Goal: Information Seeking & Learning: Learn about a topic

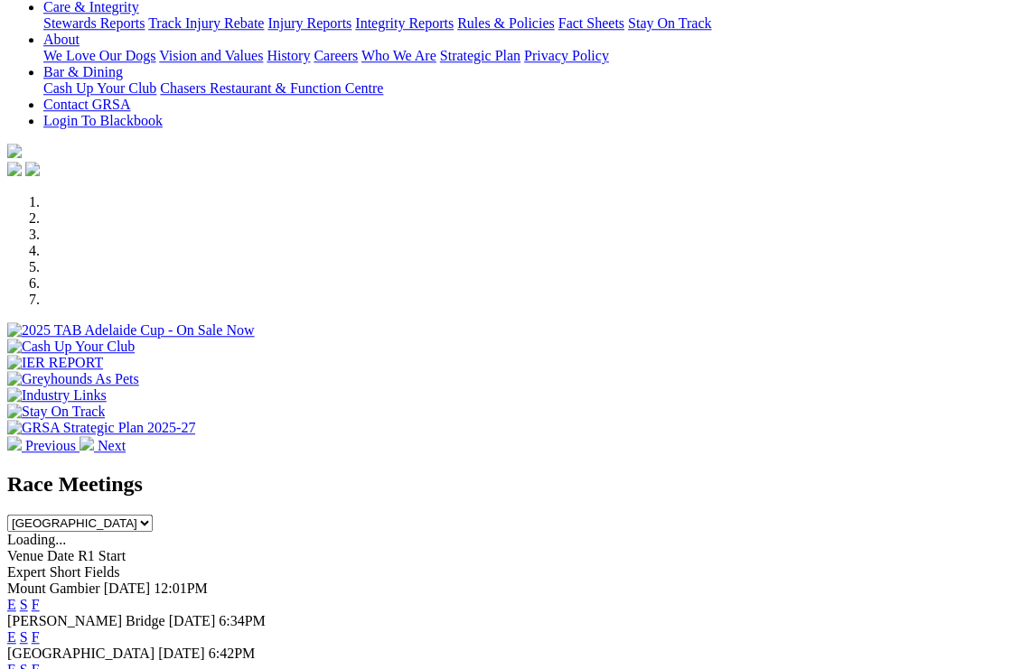
scroll to position [377, 0]
click at [40, 600] on link "F" at bounding box center [36, 637] width 8 height 15
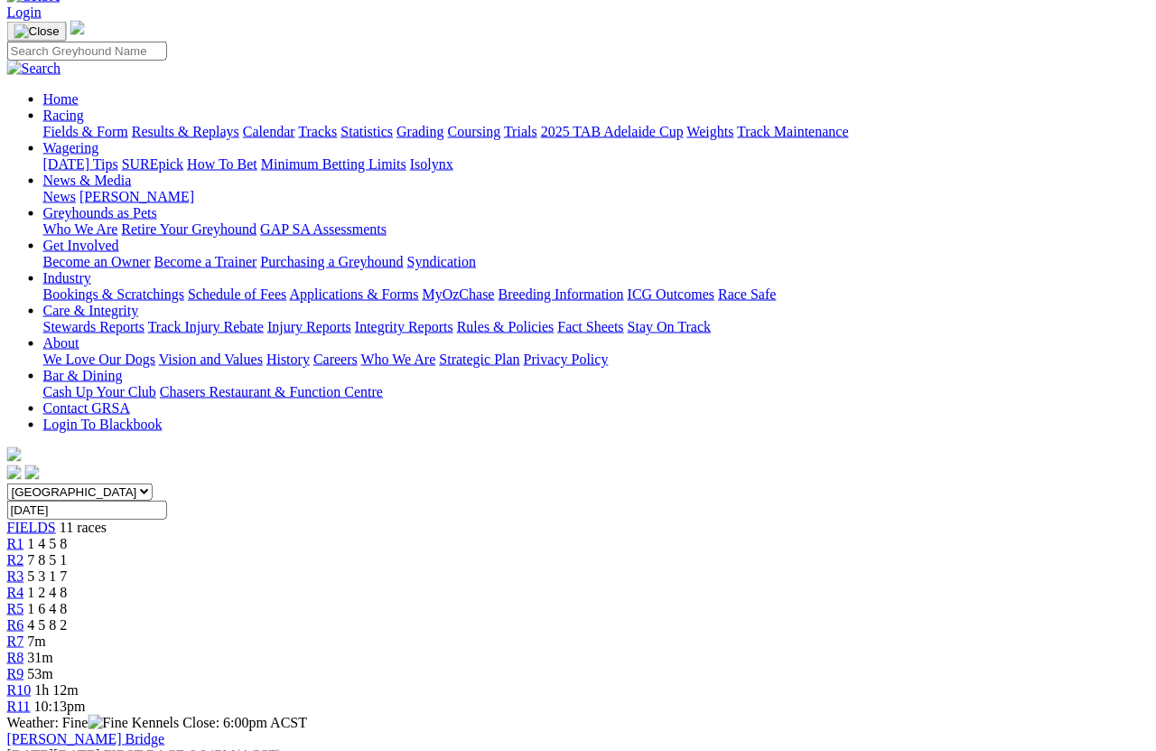
scroll to position [106, 0]
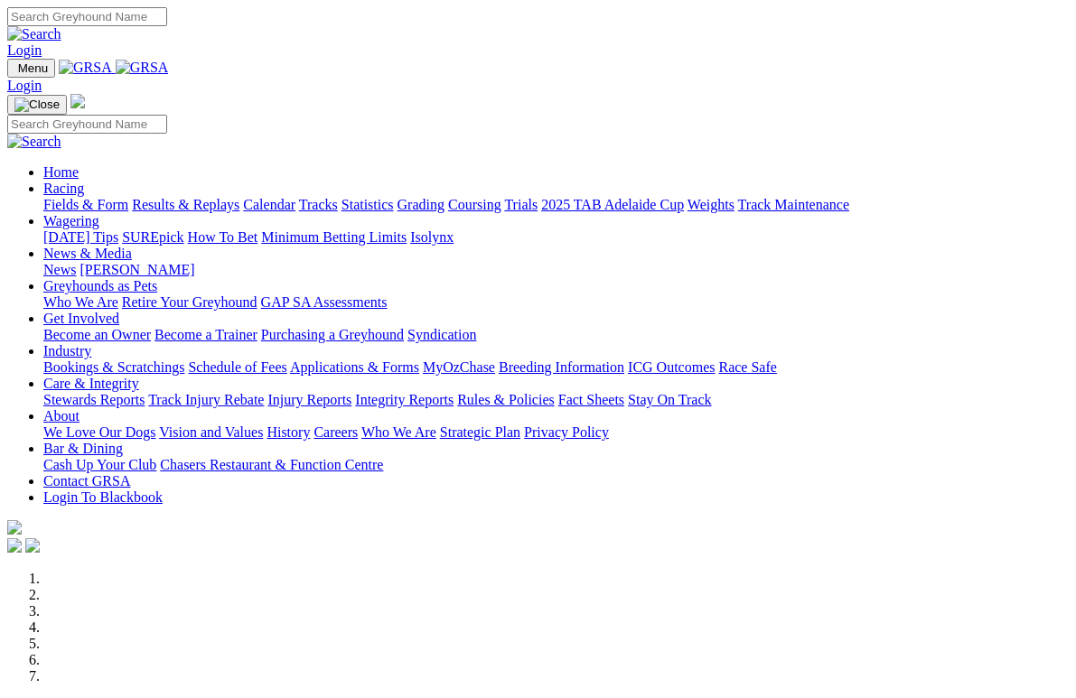
scroll to position [332, 0]
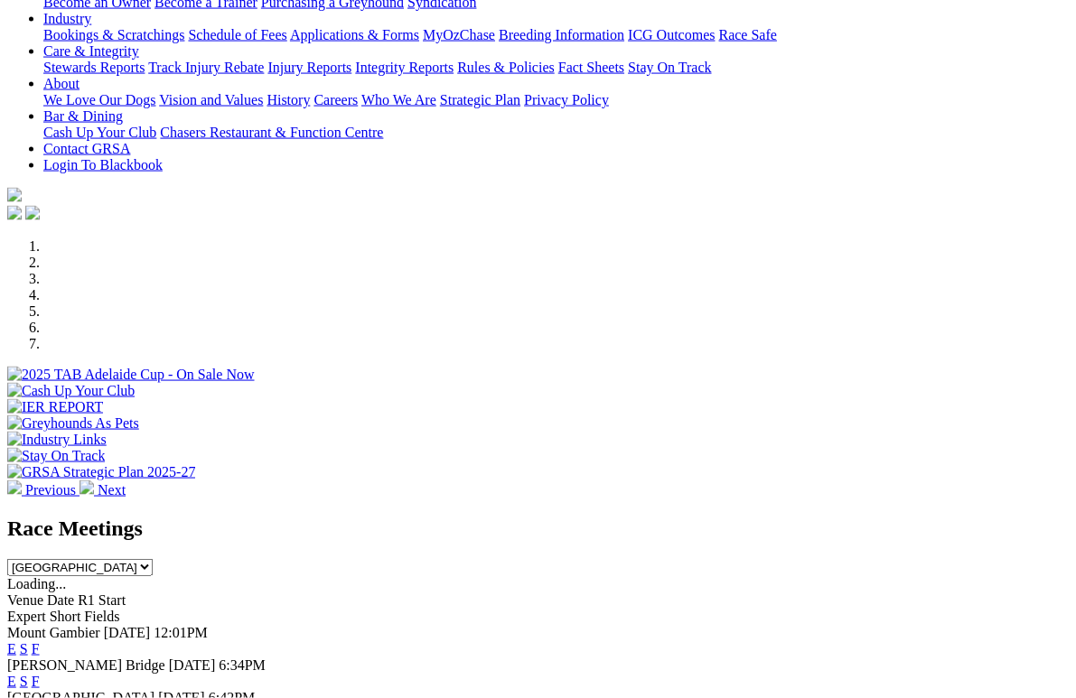
click at [40, 674] on link "F" at bounding box center [36, 681] width 8 height 15
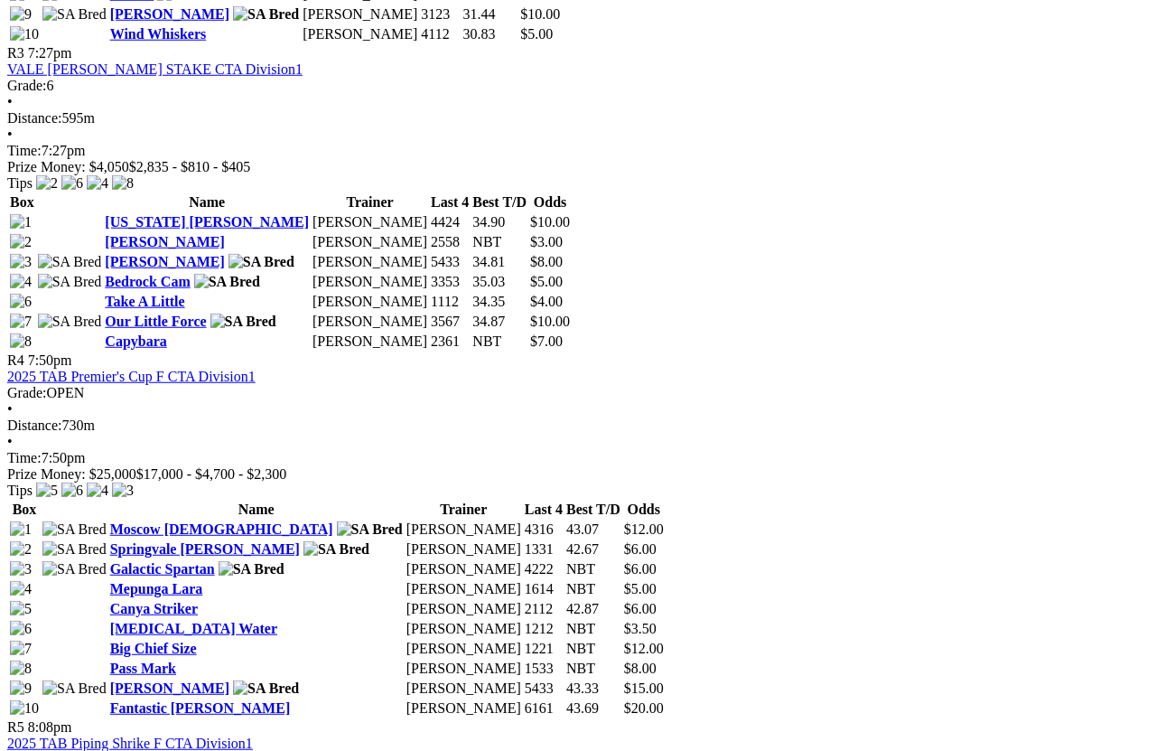
scroll to position [1552, 0]
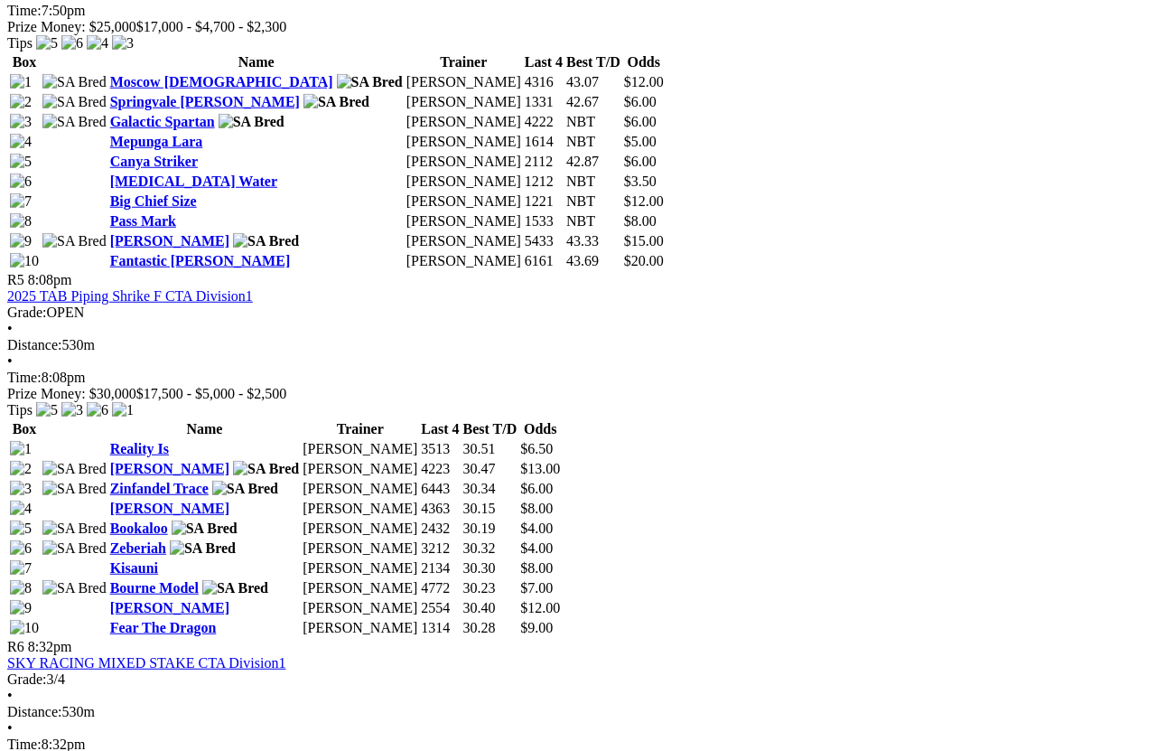
scroll to position [1997, 0]
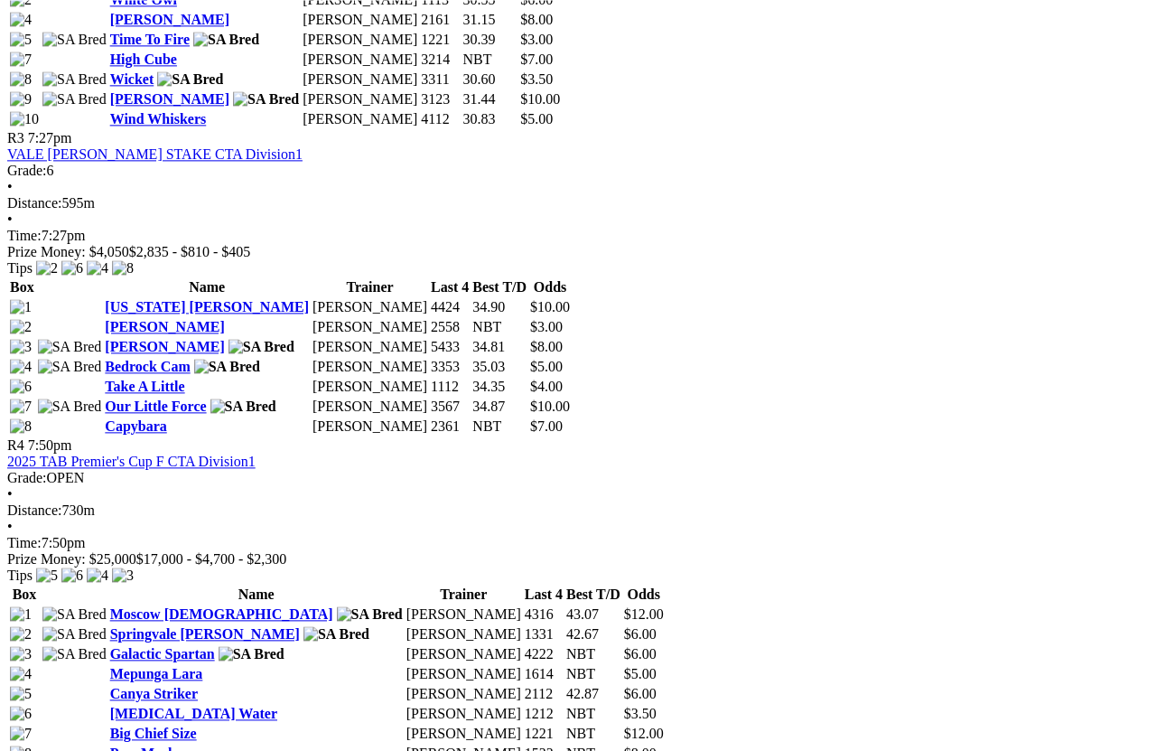
scroll to position [1461, 0]
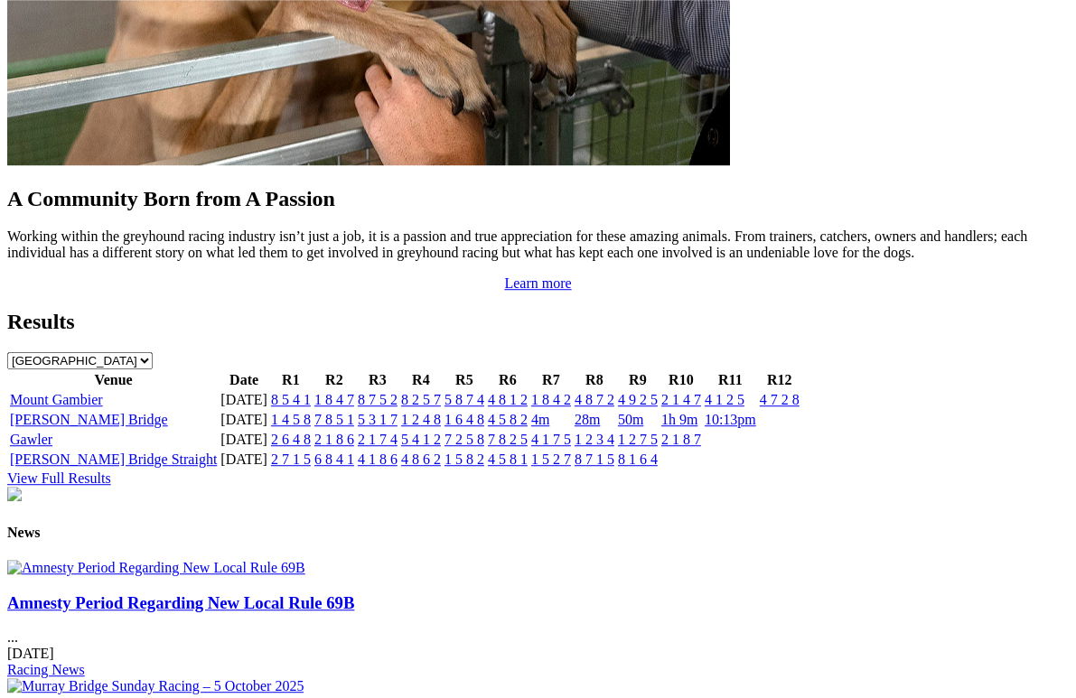
scroll to position [1792, 0]
click at [180, 560] on img at bounding box center [156, 568] width 298 height 16
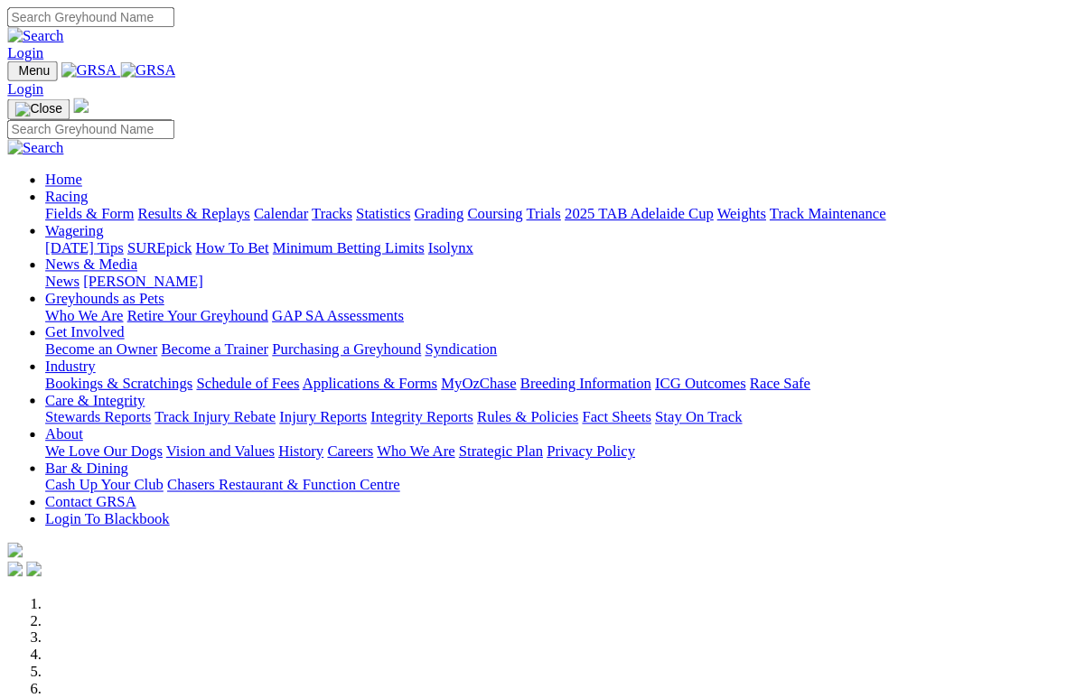
scroll to position [1314, 0]
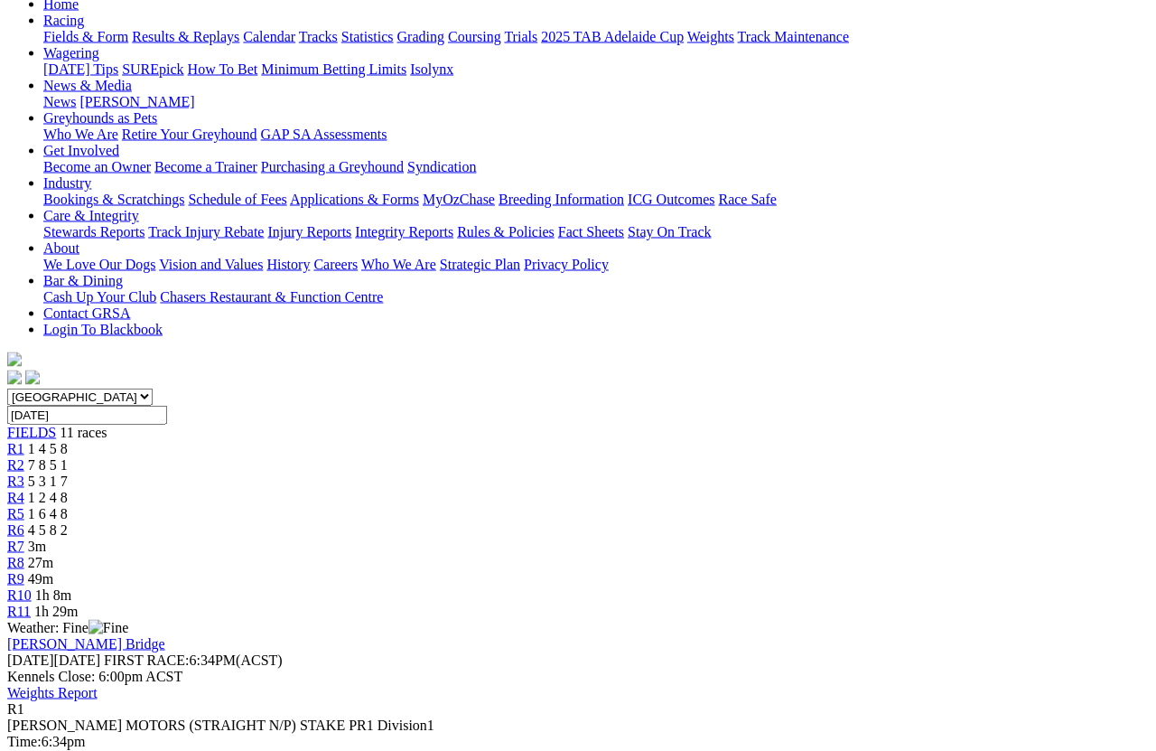
scroll to position [201, 0]
click at [24, 456] on link "R2" at bounding box center [15, 463] width 17 height 15
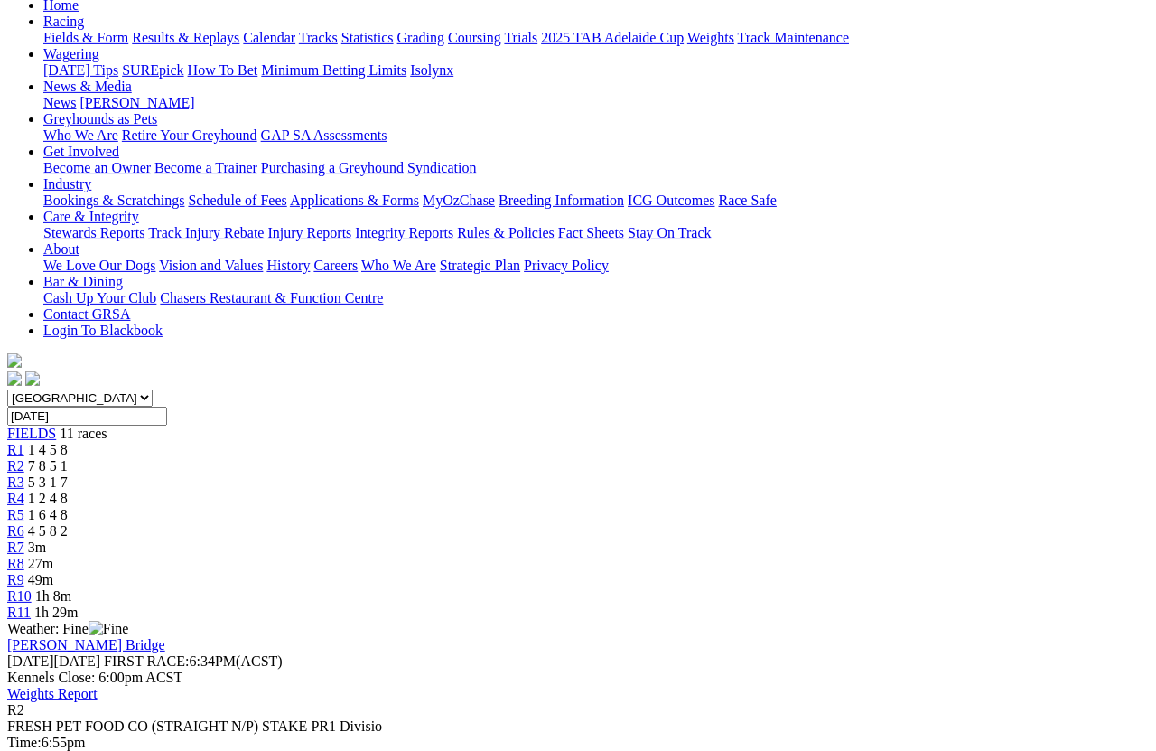
scroll to position [201, 0]
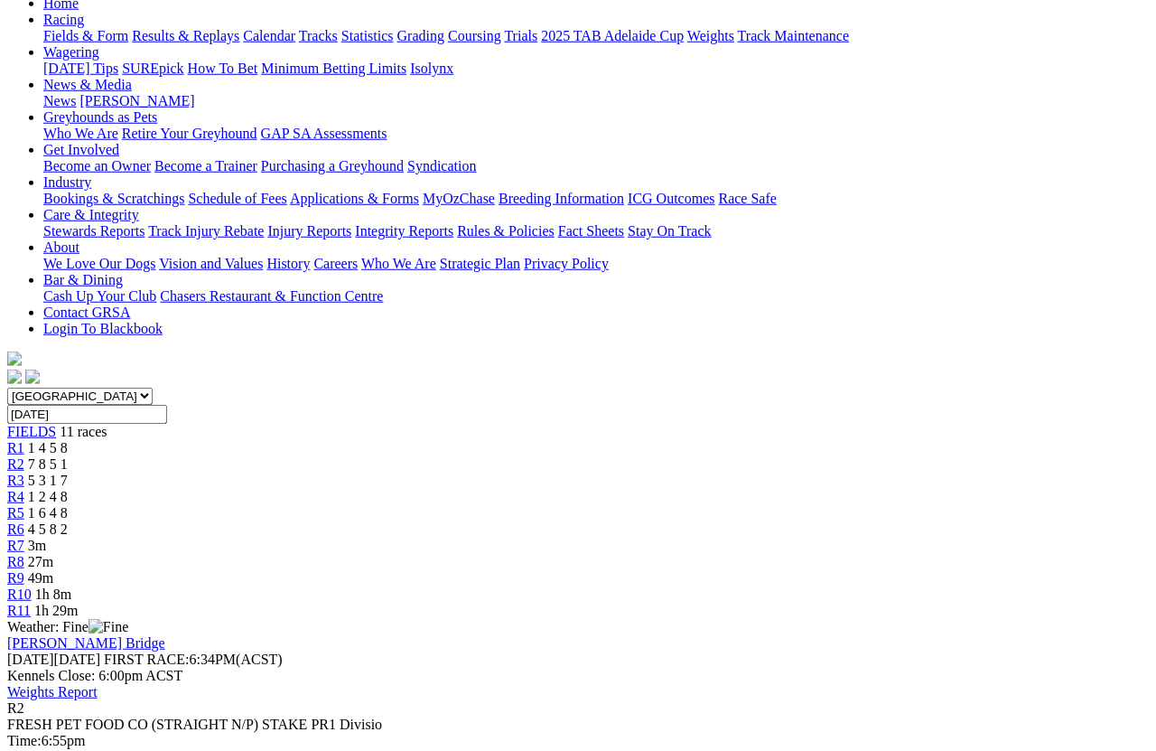
click at [24, 472] on span "R3" at bounding box center [15, 479] width 17 height 15
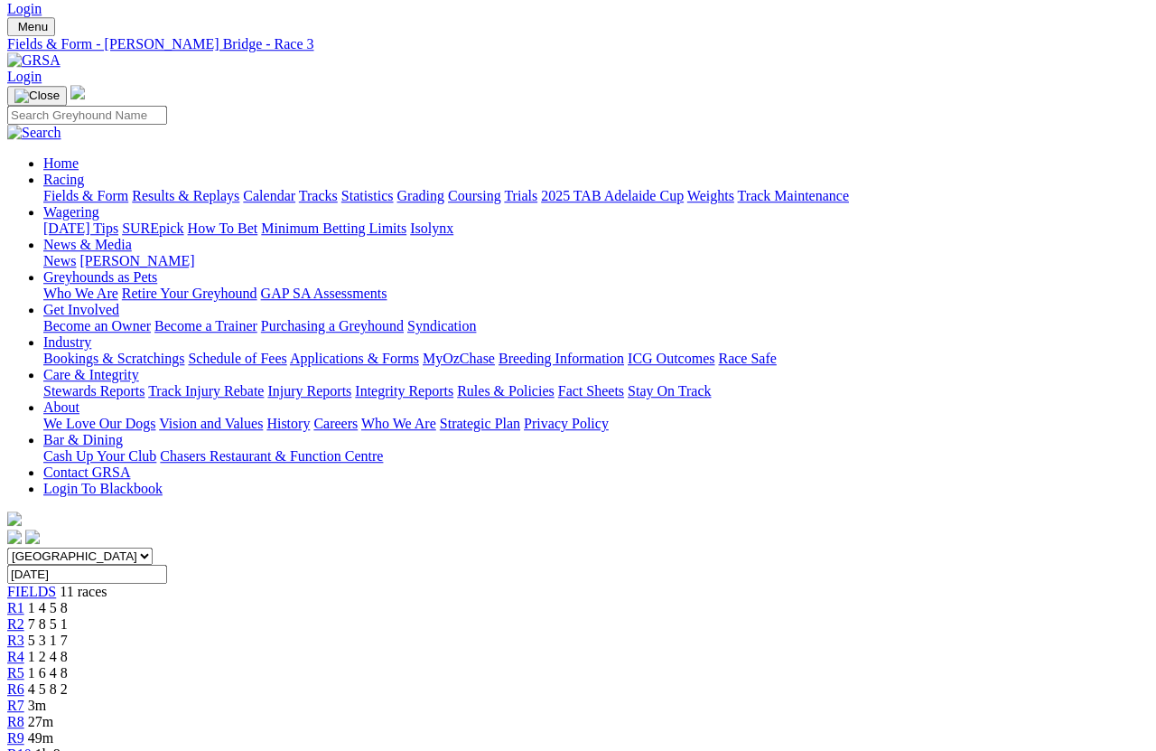
scroll to position [54, 0]
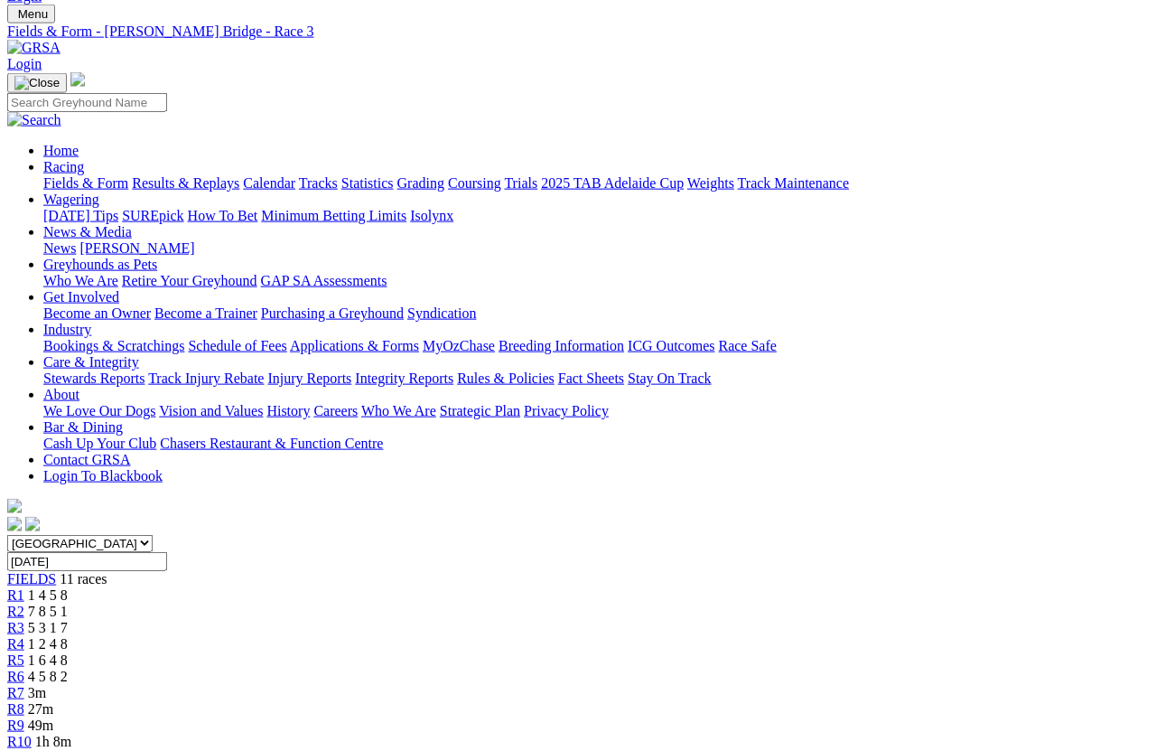
click at [153, 535] on select "South Australia New South Wales Northern Territory Queensland Tasmania Victoria…" at bounding box center [79, 543] width 145 height 17
select select "TAS"
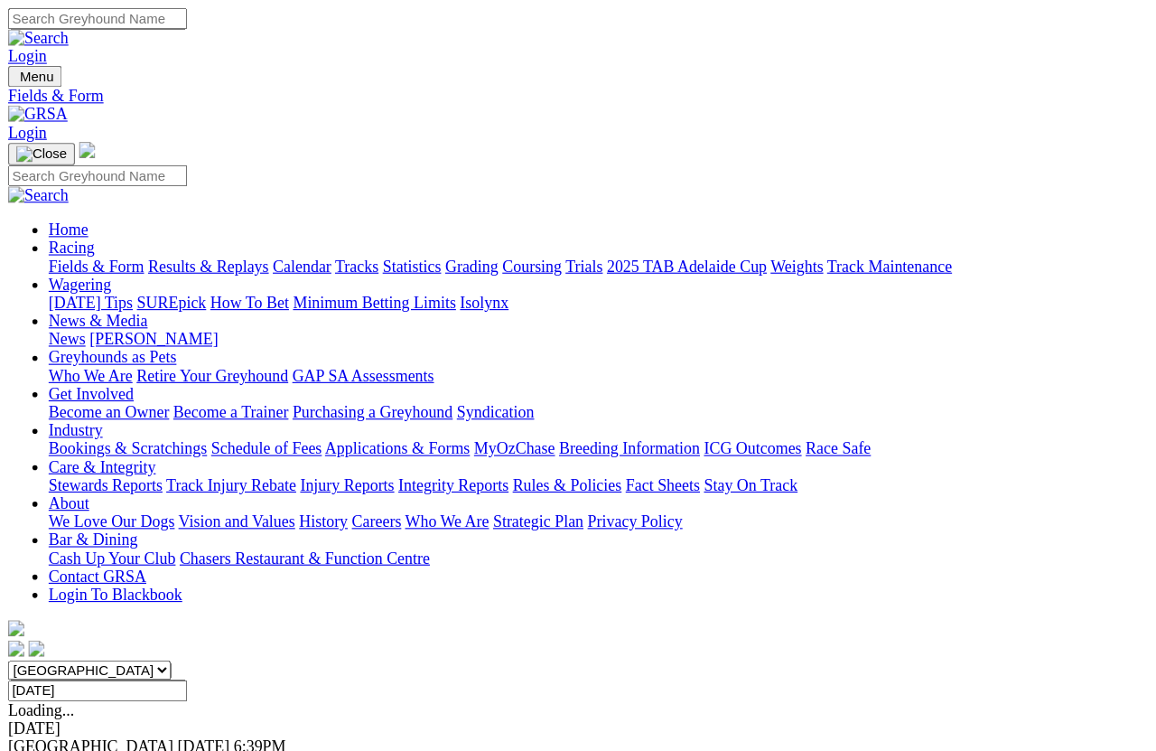
scroll to position [67, 0]
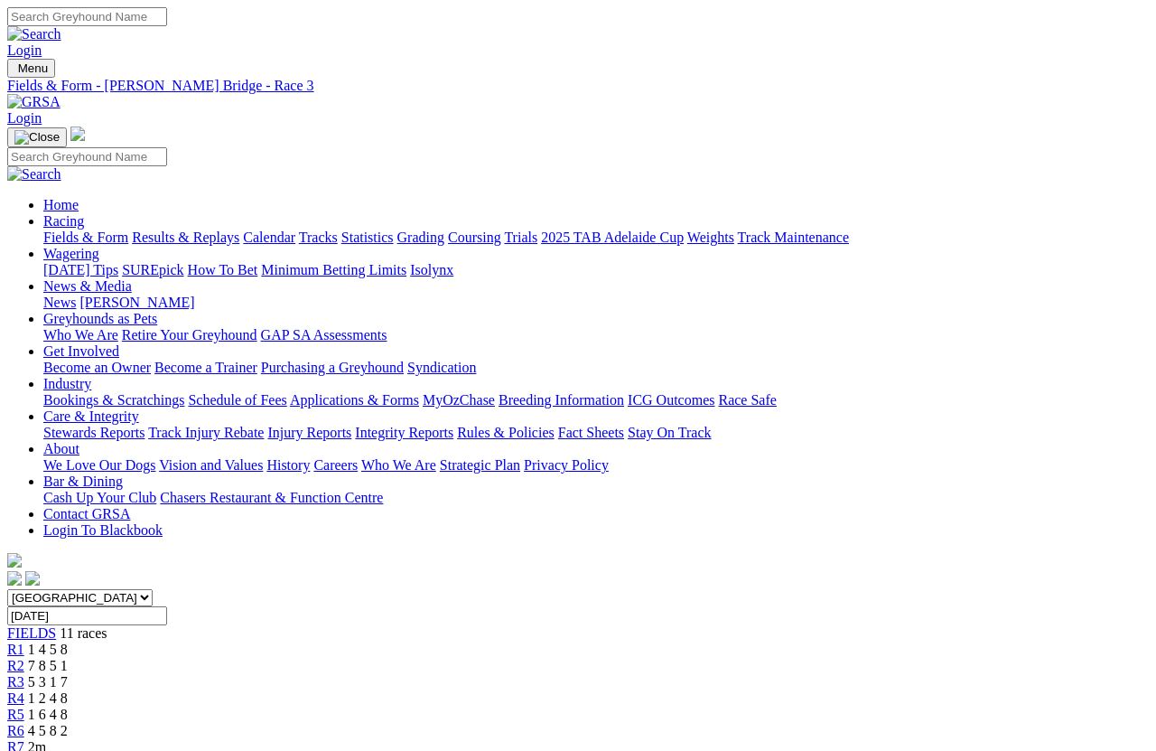
select select "TAS"
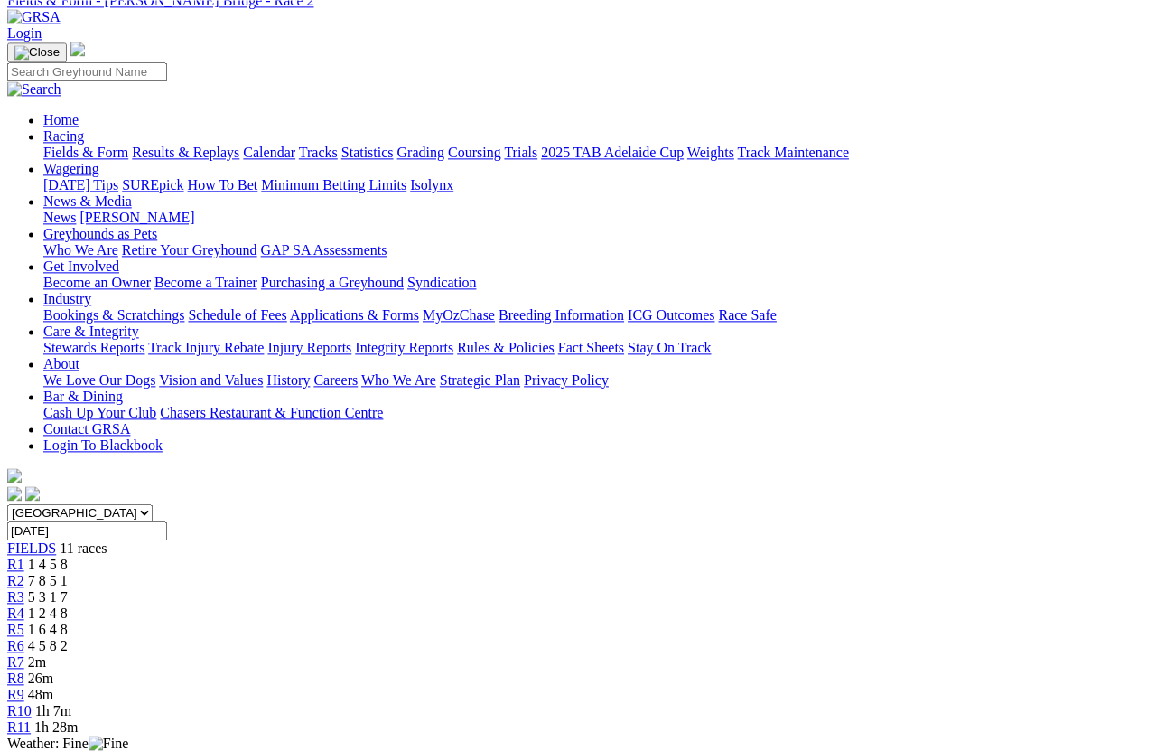
scroll to position [82, 0]
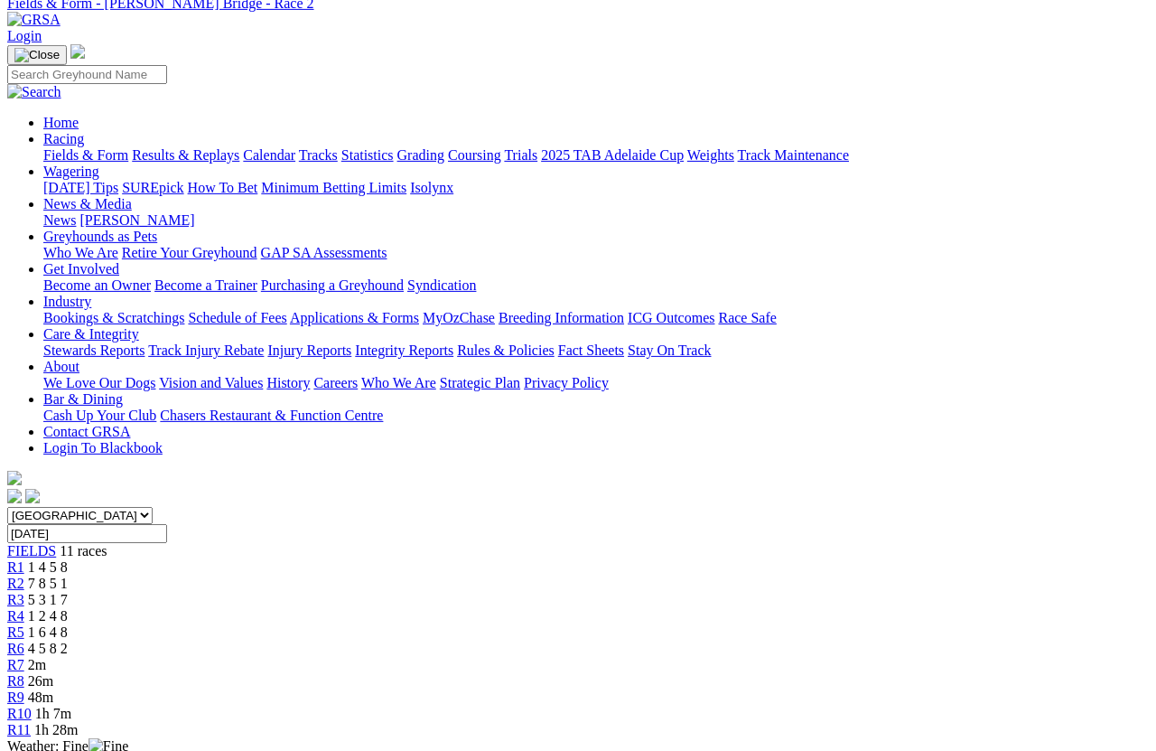
click at [387, 592] on div "R3 5 3 1 7" at bounding box center [578, 600] width 1142 height 16
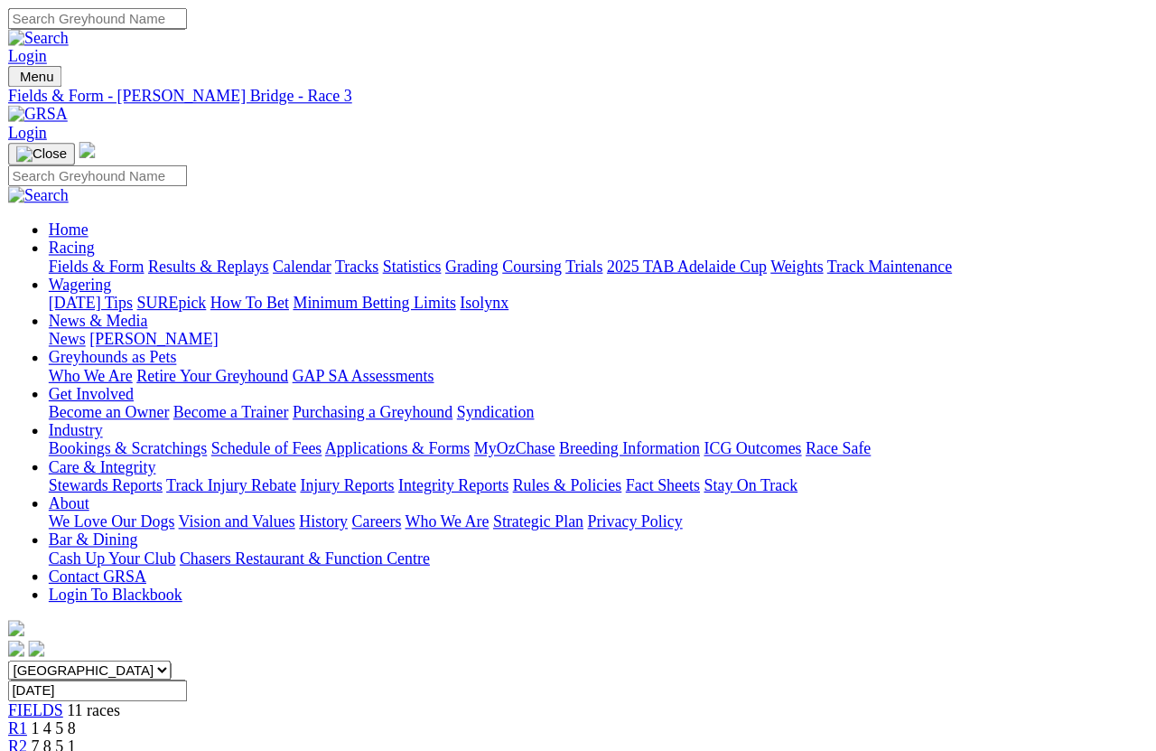
scroll to position [13, 0]
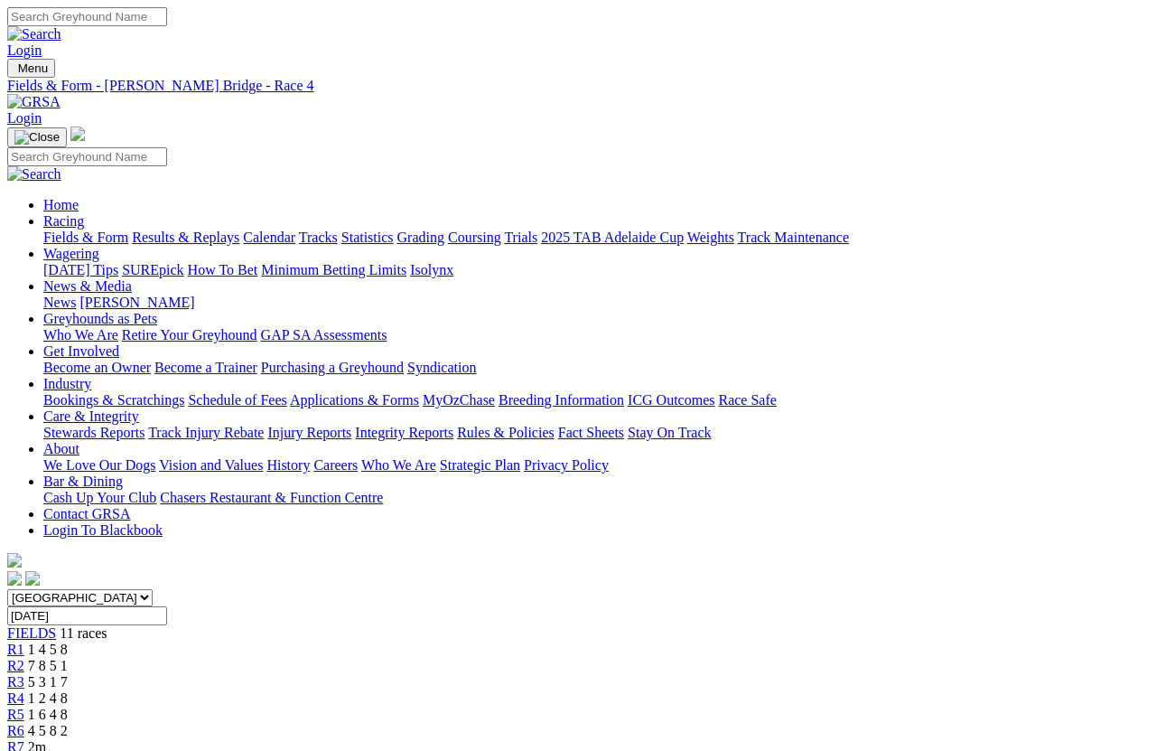
click at [24, 706] on span "R5" at bounding box center [15, 713] width 17 height 15
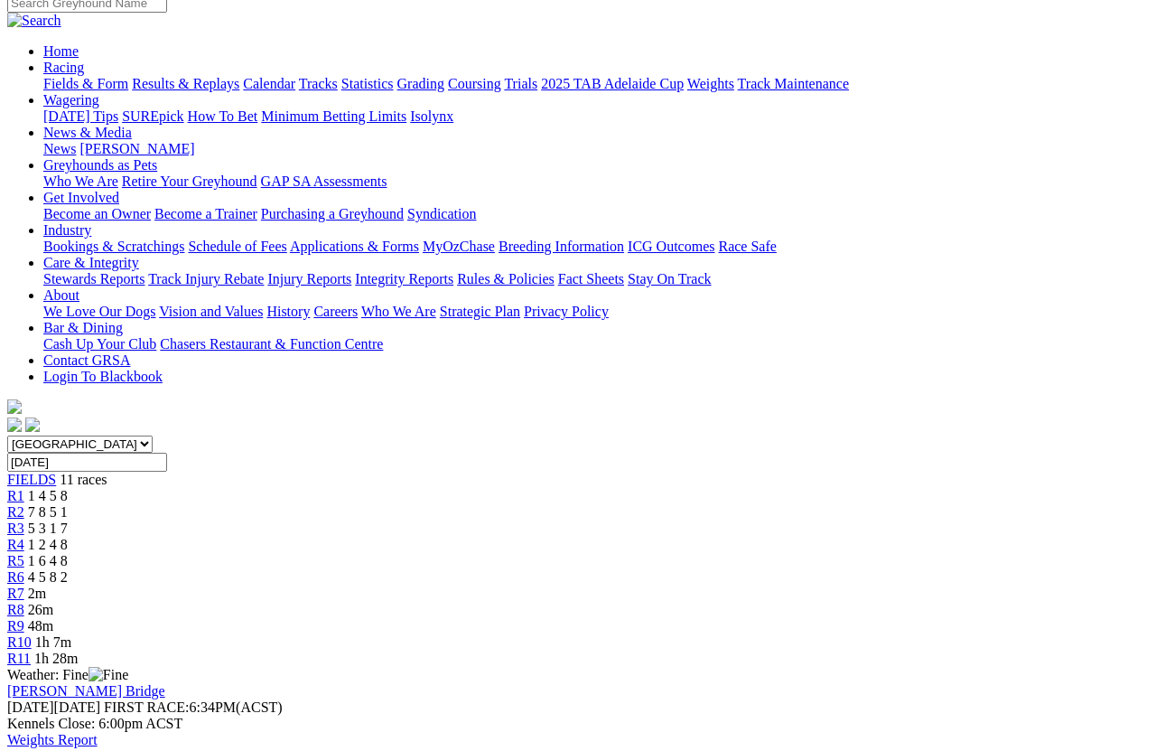
scroll to position [154, 0]
click at [24, 568] on link "R6" at bounding box center [15, 575] width 17 height 15
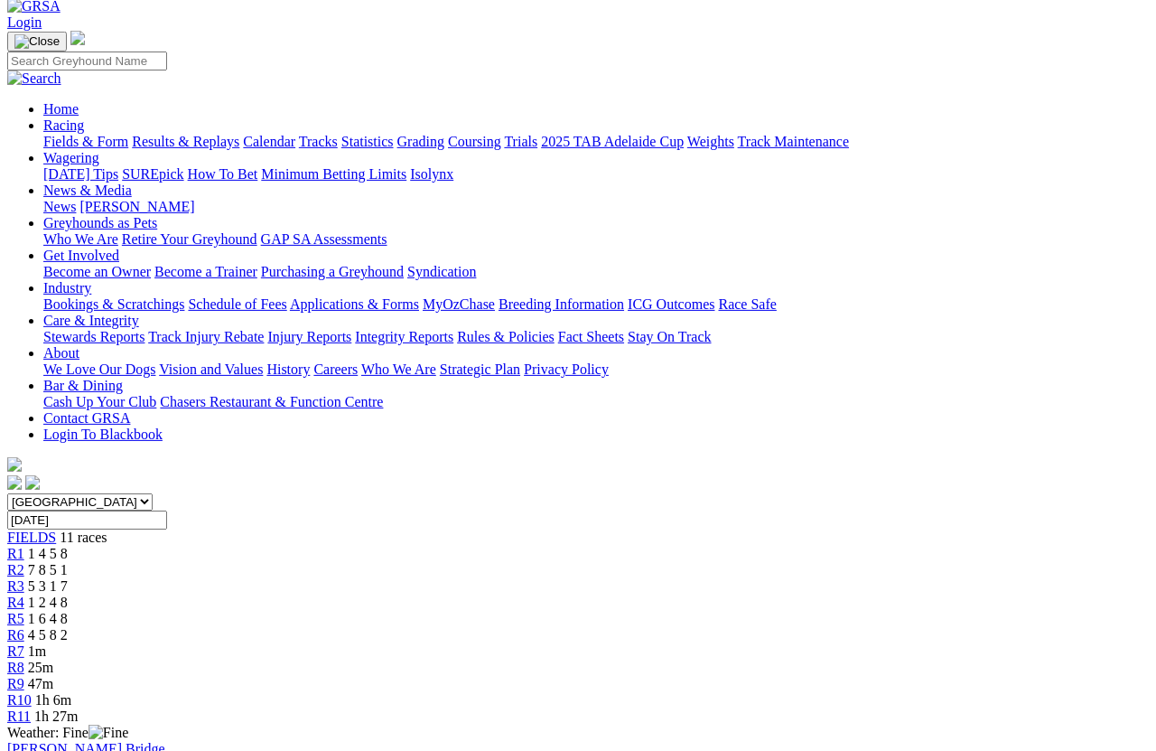
scroll to position [98, 0]
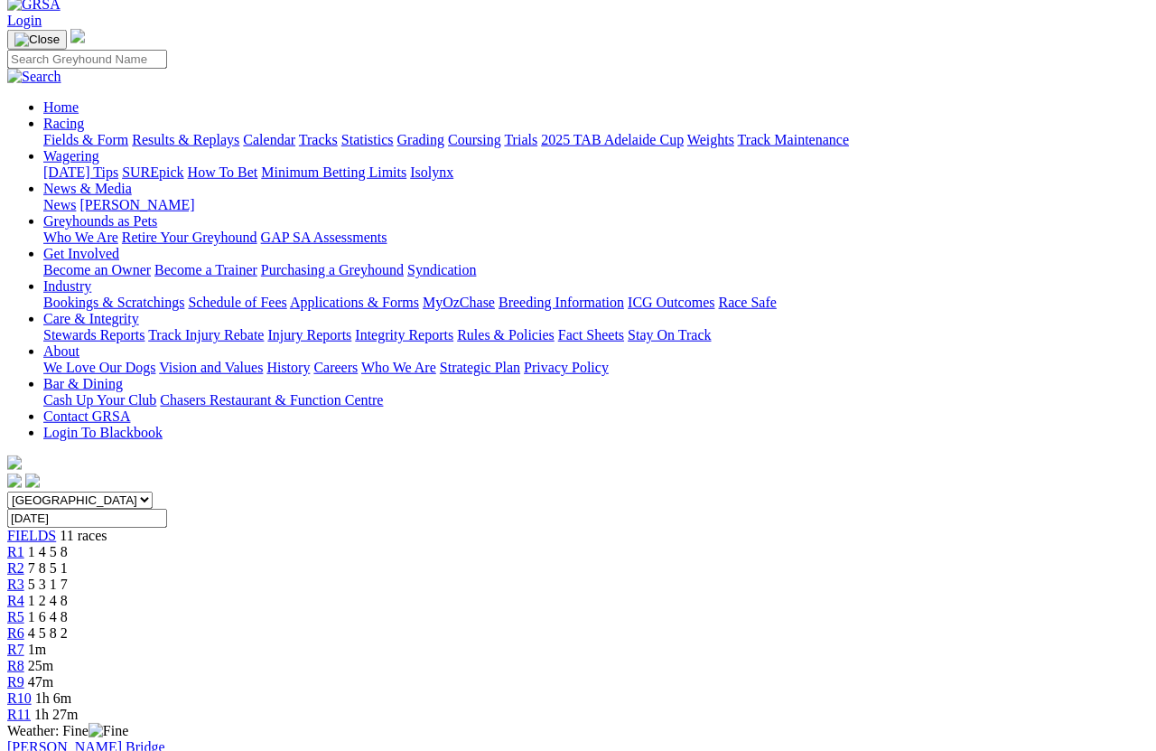
click at [24, 641] on link "R7" at bounding box center [15, 648] width 17 height 15
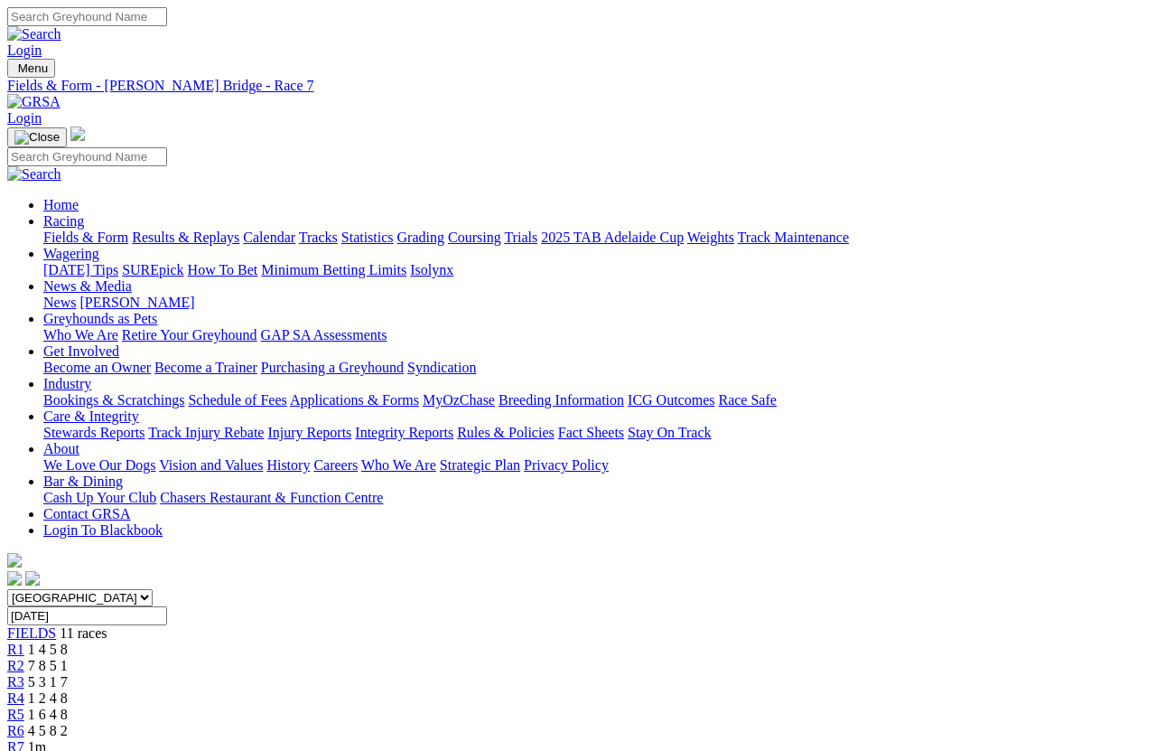
scroll to position [13, 0]
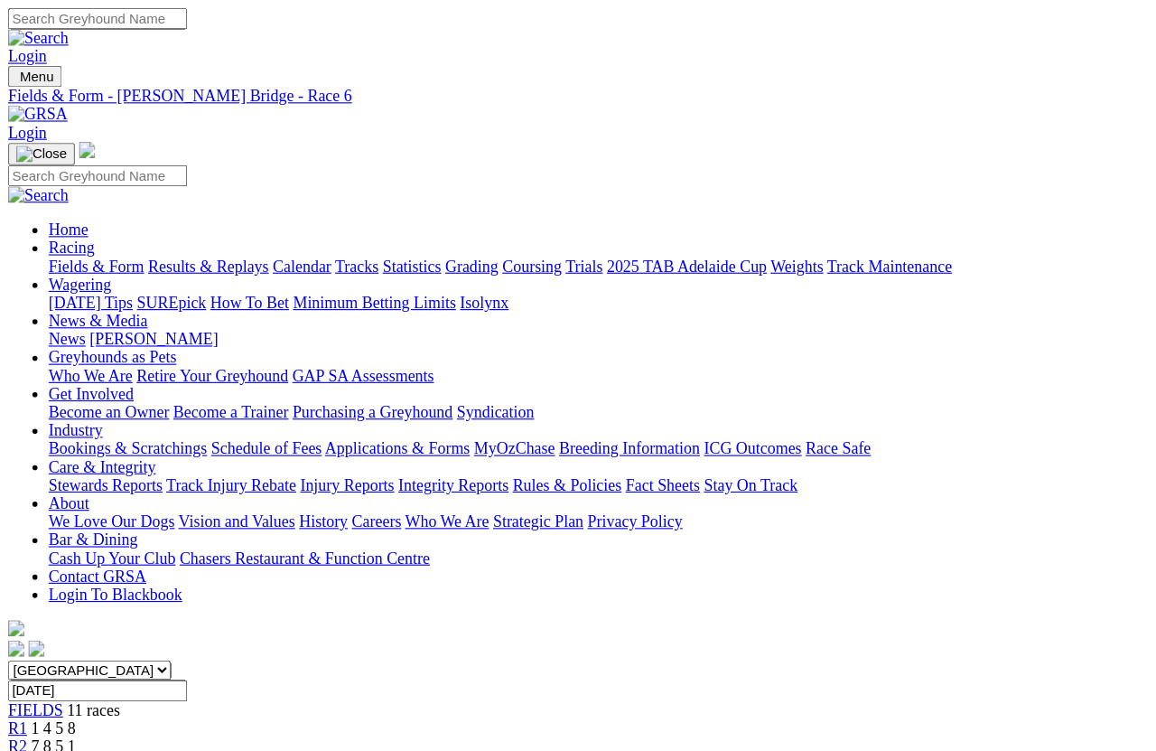
scroll to position [244, 0]
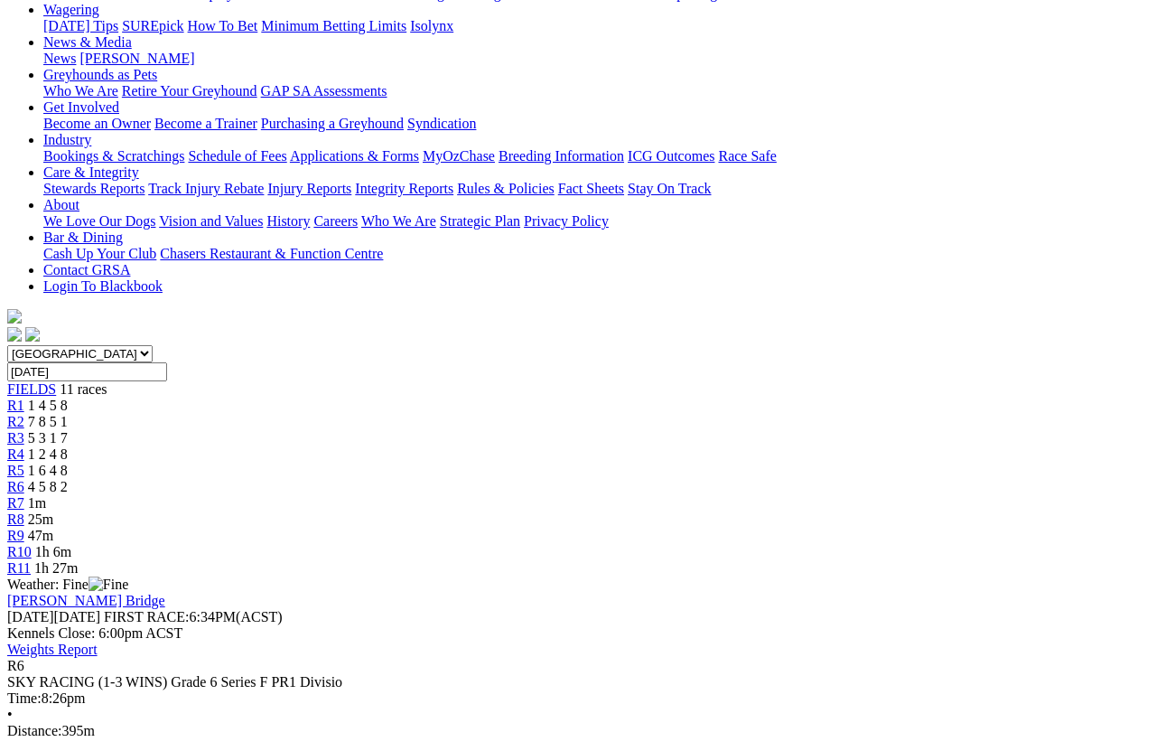
click at [24, 495] on span "R7" at bounding box center [15, 502] width 17 height 15
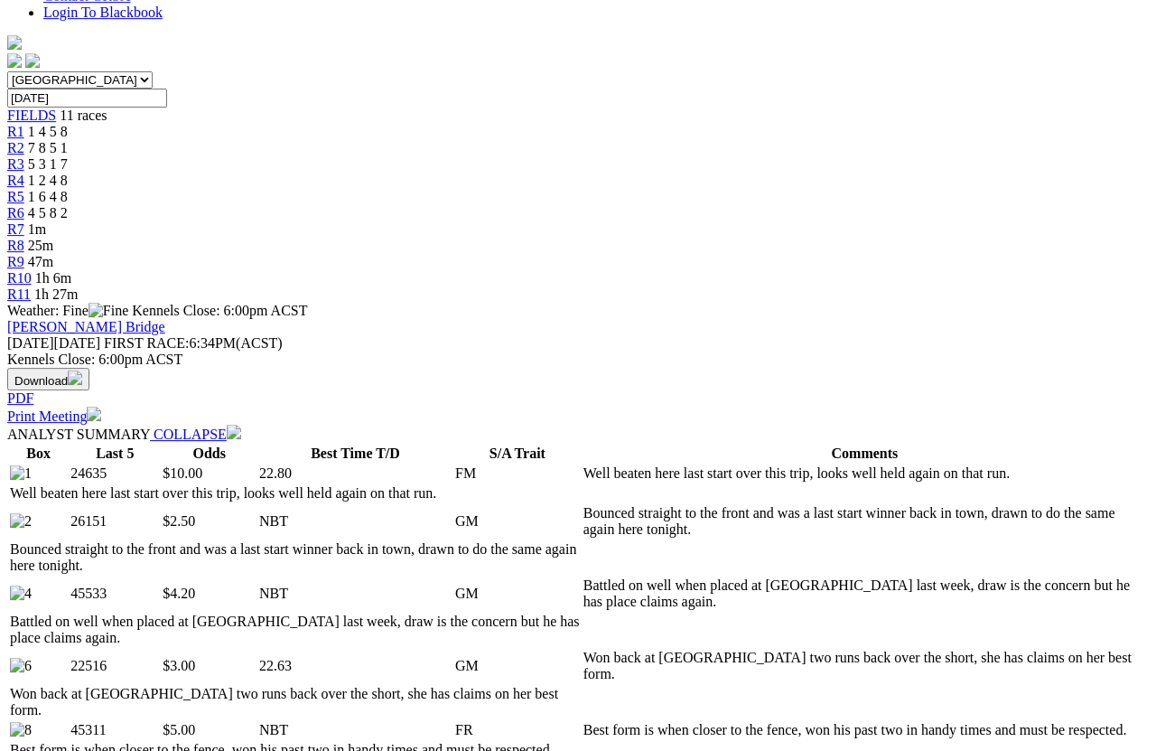
scroll to position [518, 0]
